Goal: Task Accomplishment & Management: Manage account settings

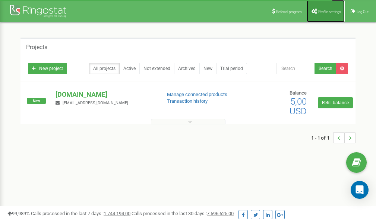
click at [326, 11] on span "Profile settings" at bounding box center [329, 12] width 23 height 4
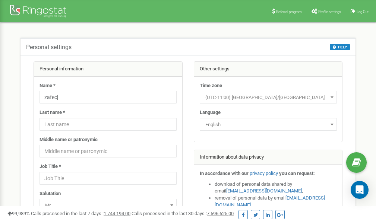
scroll to position [37, 0]
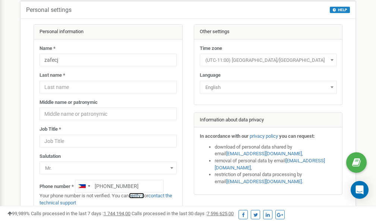
click at [135, 196] on link "verify it" at bounding box center [136, 196] width 15 height 6
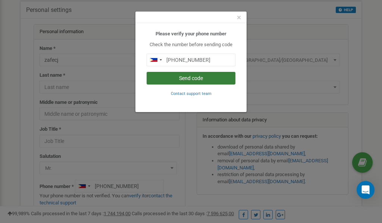
click at [190, 77] on button "Send code" at bounding box center [190, 78] width 89 height 13
